Goal: Register for event/course

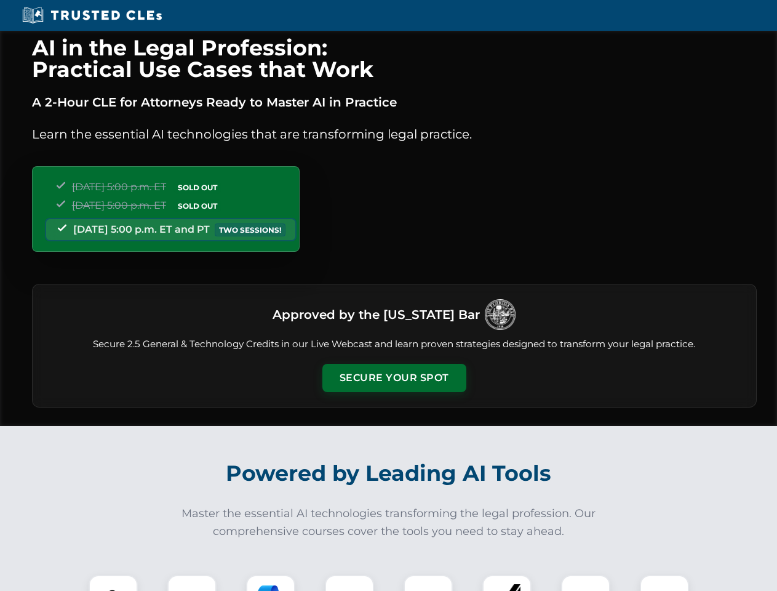
click at [394, 378] on button "Secure Your Spot" at bounding box center [394, 378] width 144 height 28
click at [113, 583] on img at bounding box center [113, 600] width 36 height 36
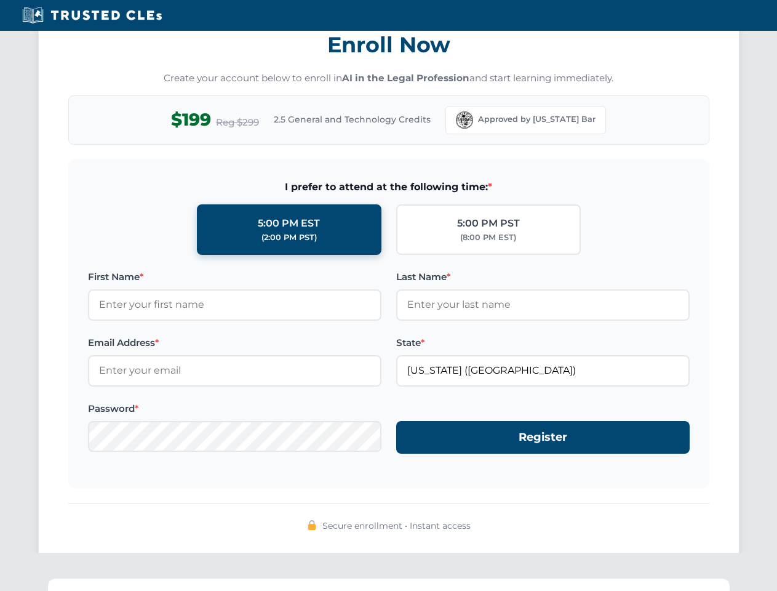
scroll to position [1208, 0]
